Goal: Navigation & Orientation: Find specific page/section

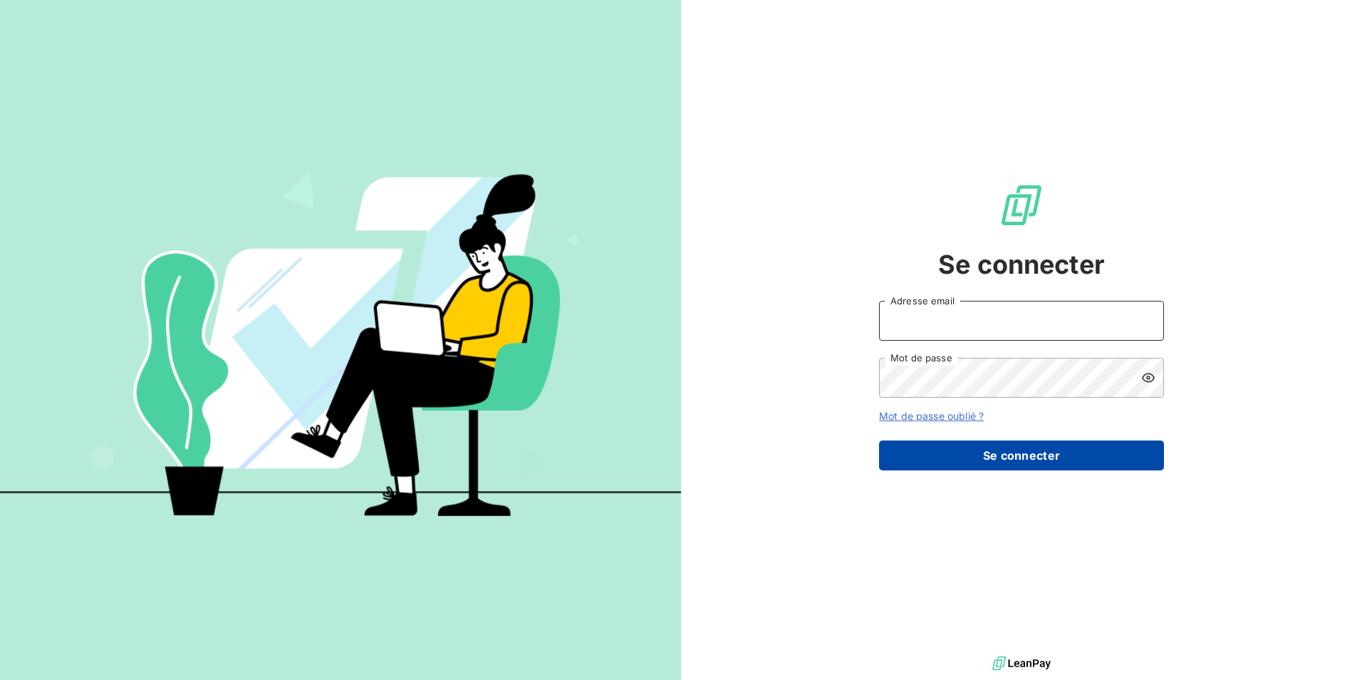
type input "[EMAIL_ADDRESS][DOMAIN_NAME]"
click at [1014, 450] on button "Se connecter" at bounding box center [1021, 455] width 285 height 30
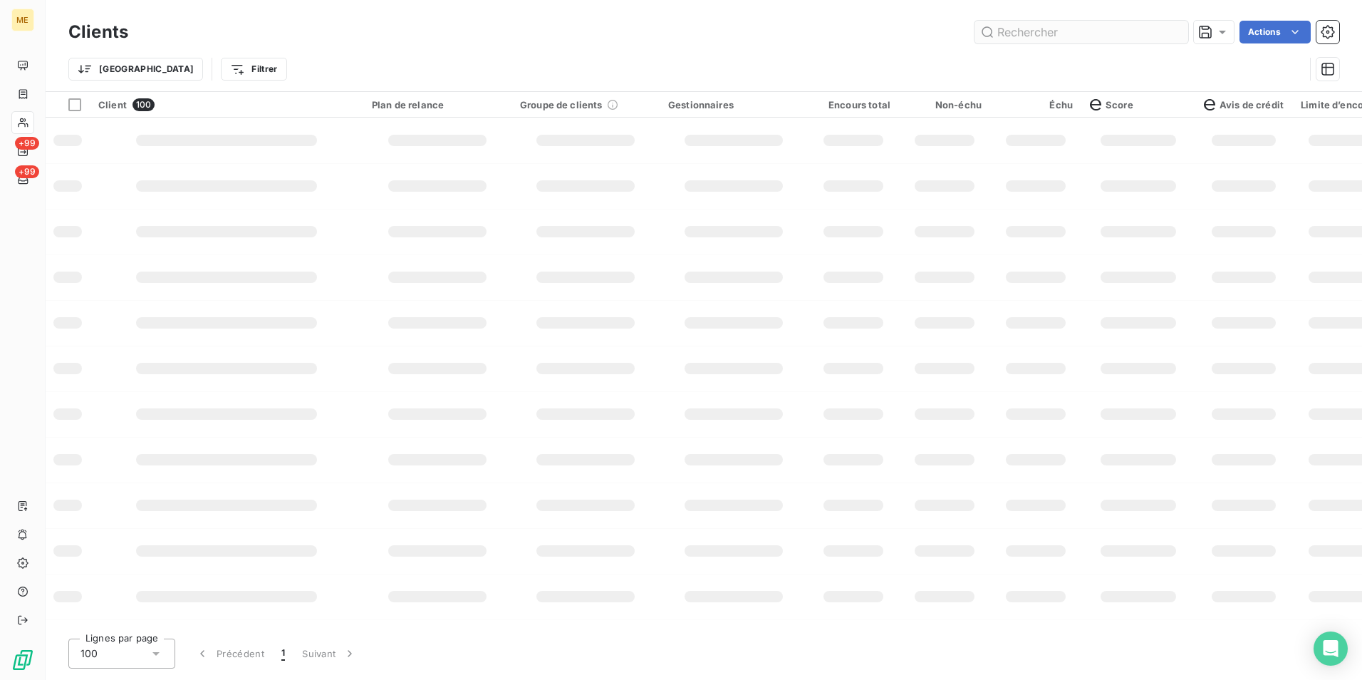
click at [1023, 32] on input "text" at bounding box center [1082, 32] width 214 height 23
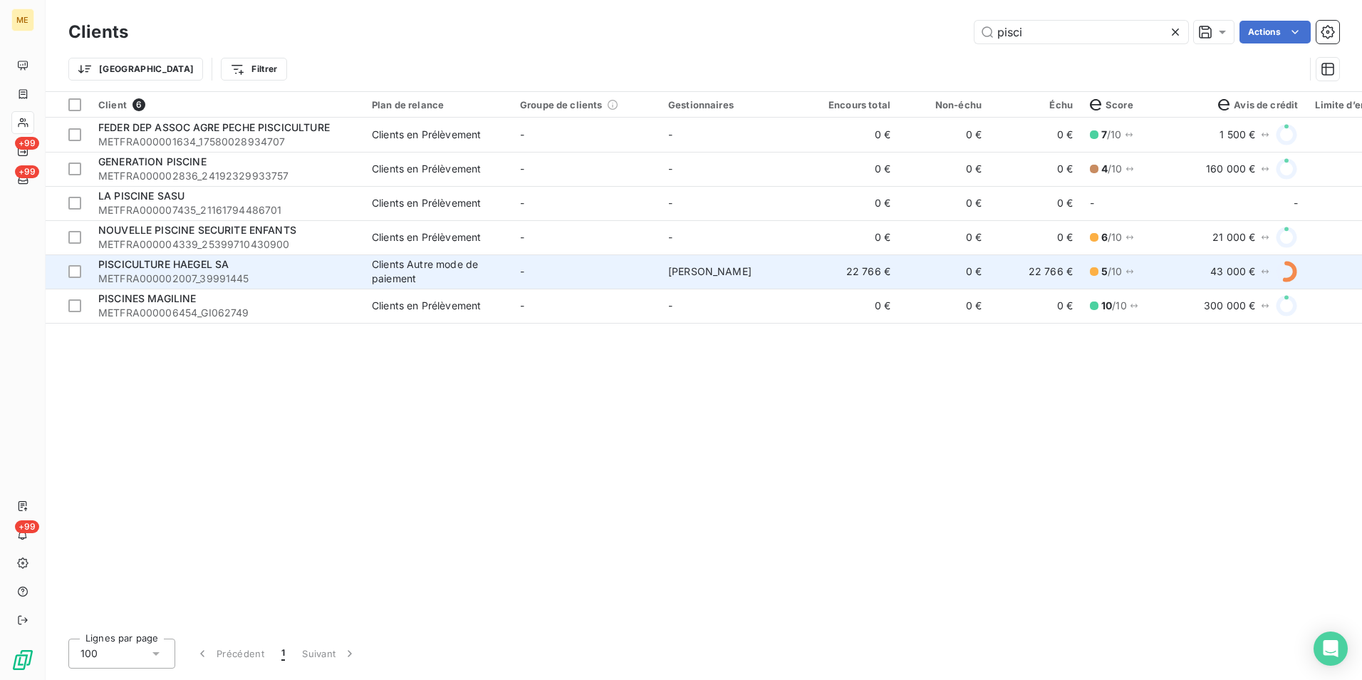
type input "pisci"
click at [291, 264] on div "PISCICULTURE HAEGEL SA" at bounding box center [226, 264] width 257 height 14
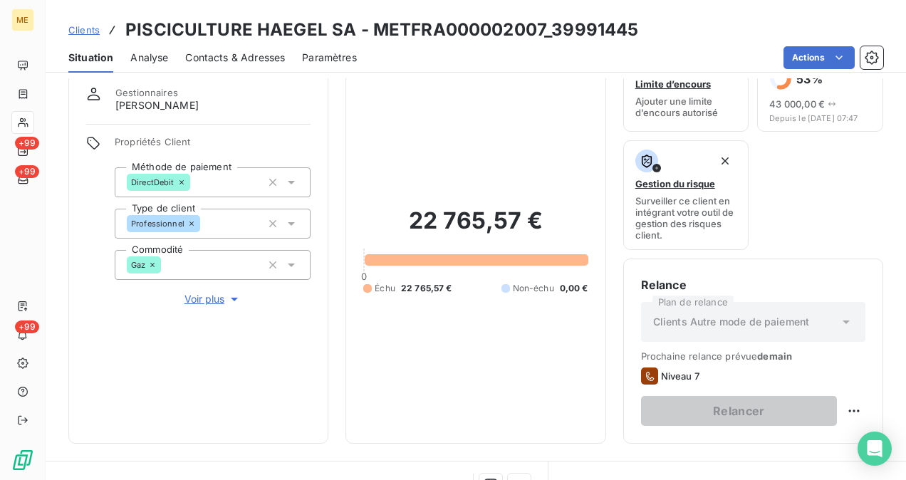
scroll to position [46, 0]
